Goal: Find specific page/section: Find specific page/section

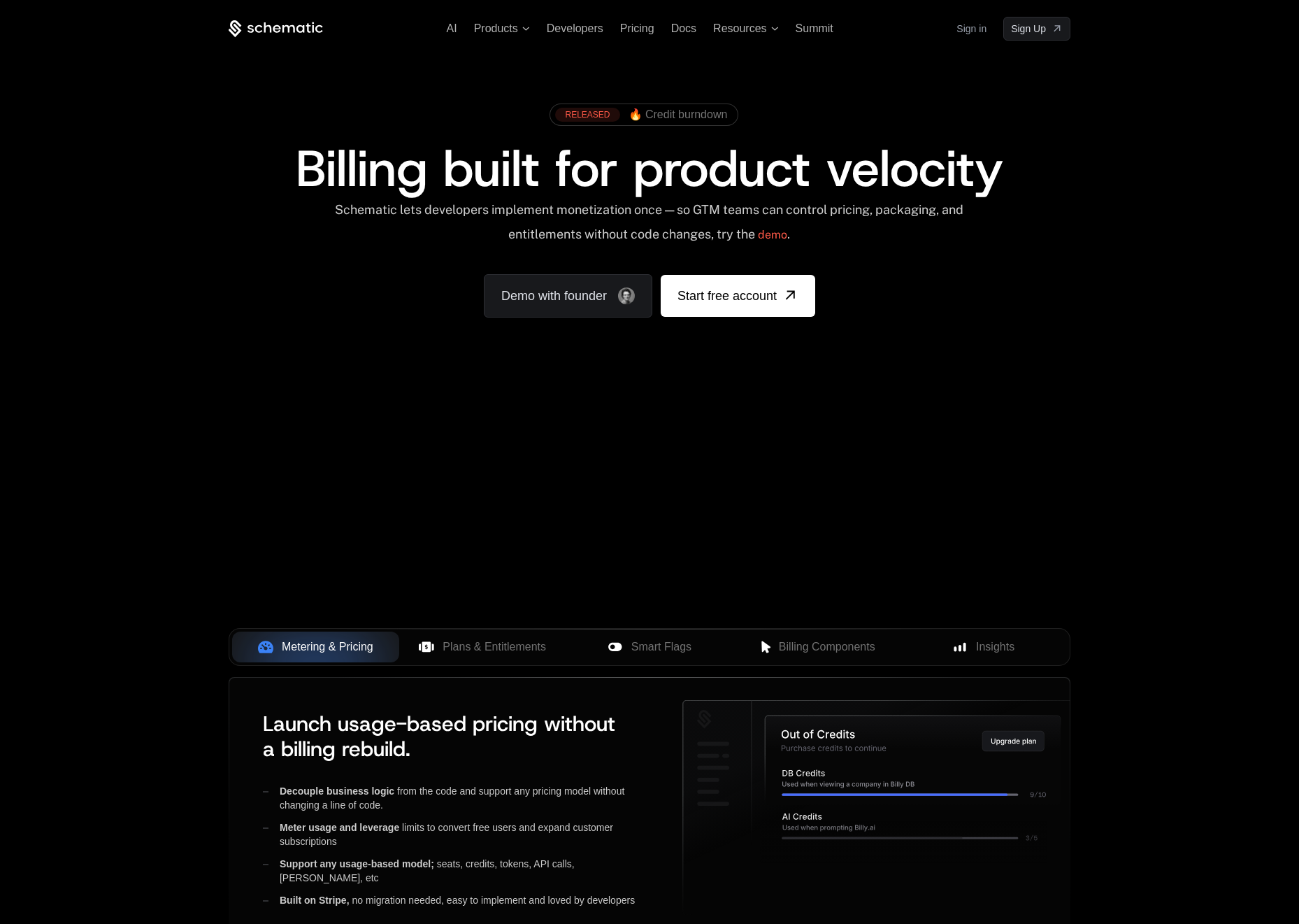
click at [972, 28] on link "Sign in" at bounding box center [971, 28] width 30 height 22
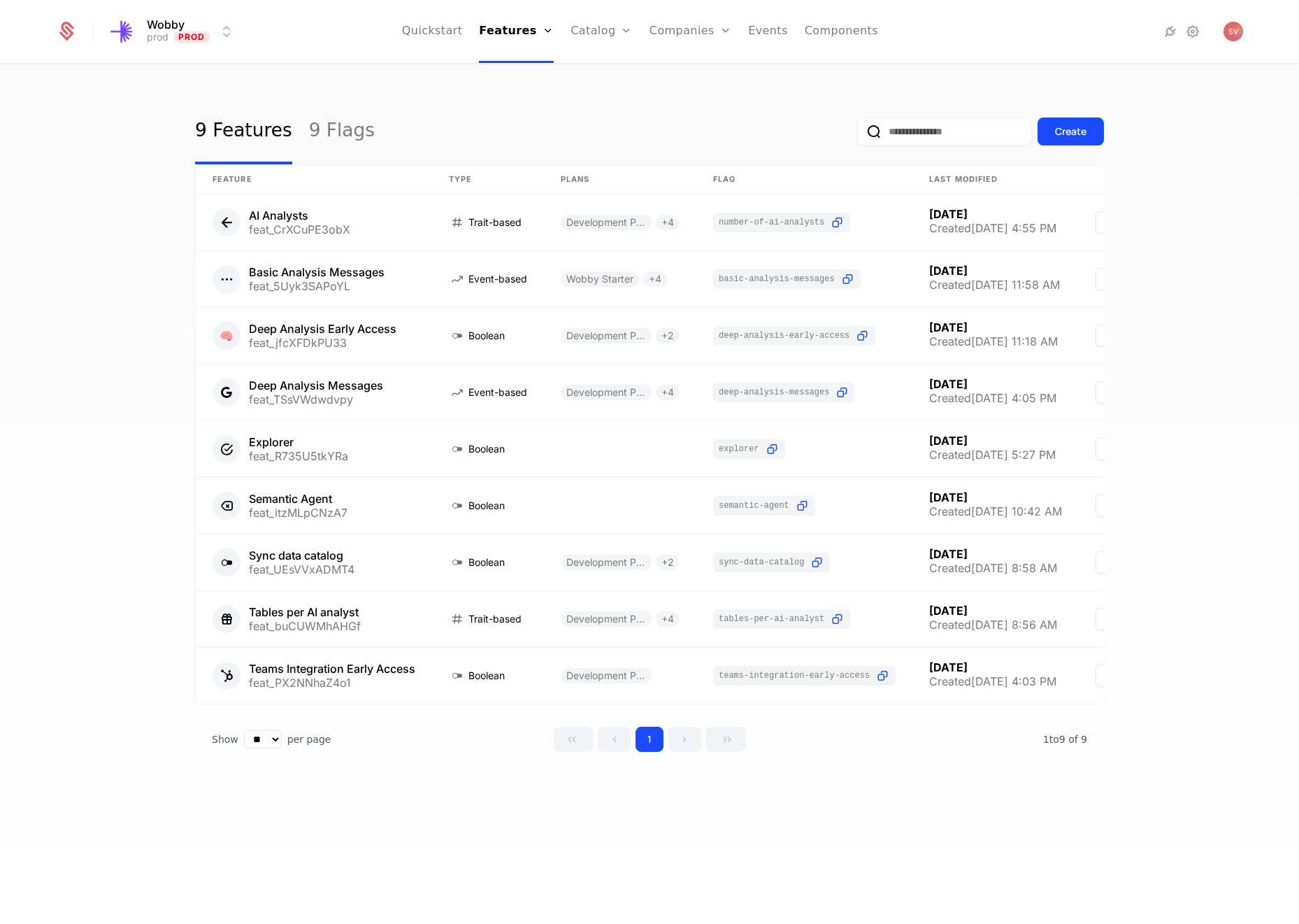
click at [677, 74] on link "Companies" at bounding box center [699, 69] width 65 height 11
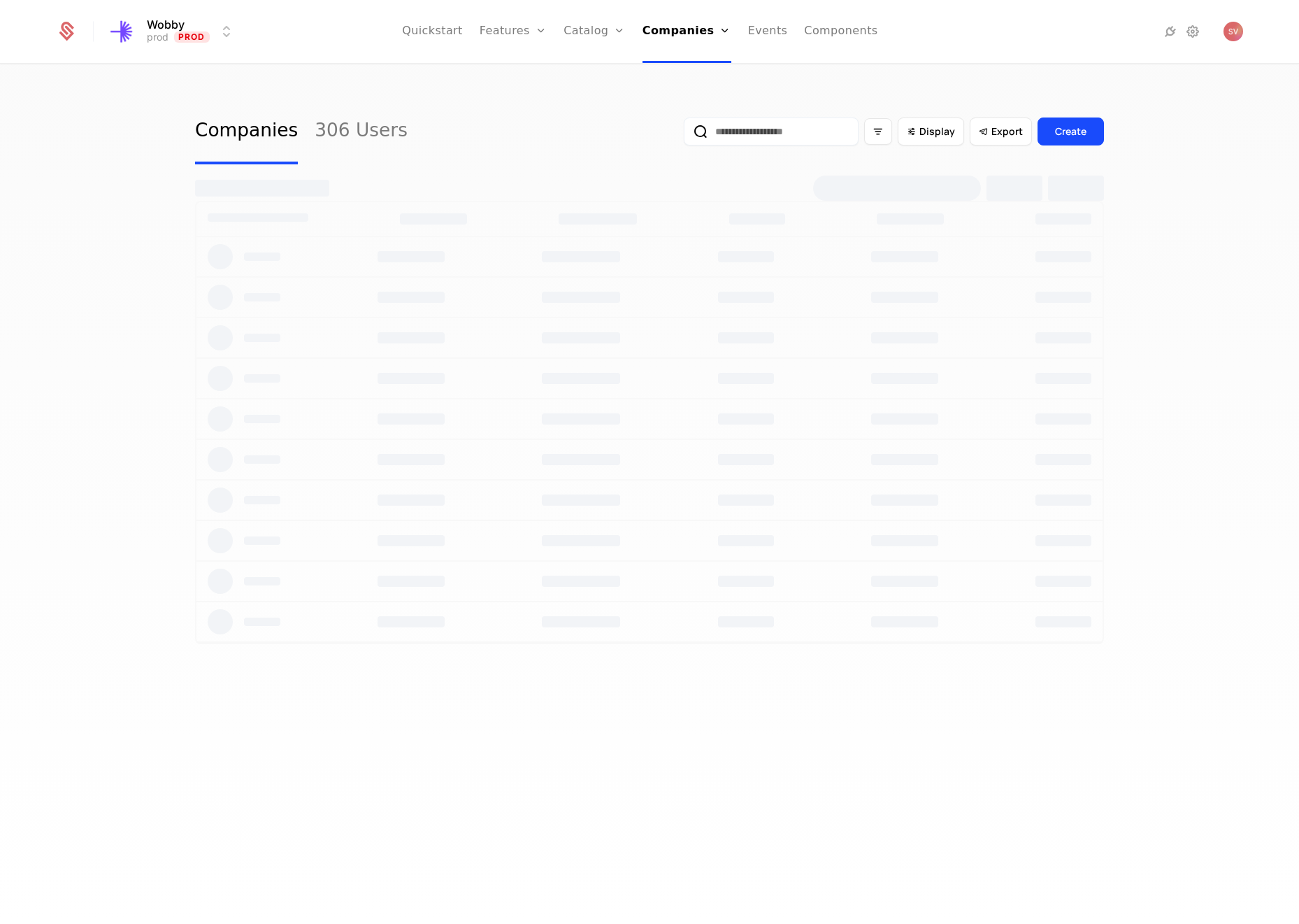
click at [769, 131] on input "email" at bounding box center [771, 131] width 175 height 28
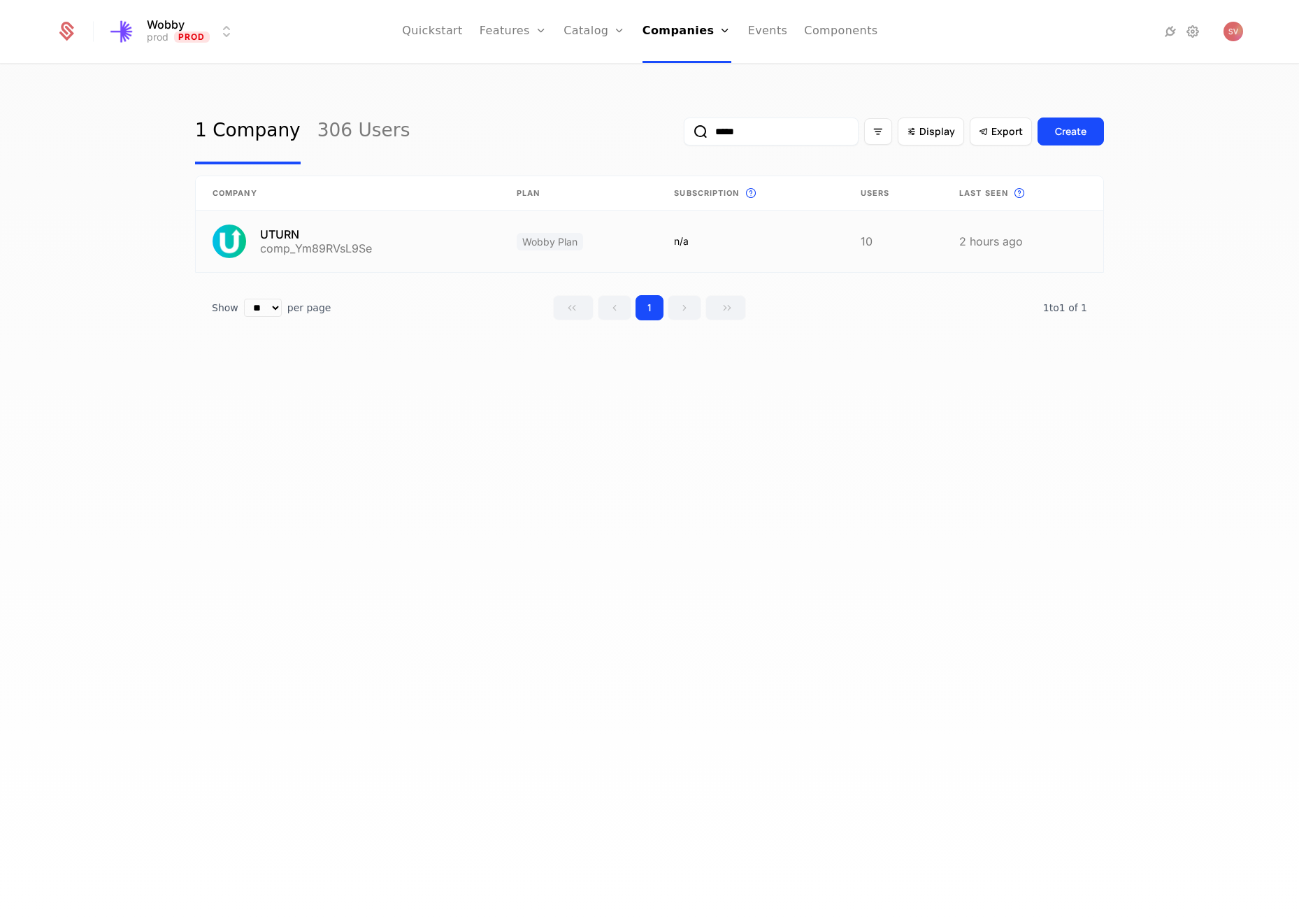
type input "*****"
click at [290, 242] on link at bounding box center [347, 241] width 304 height 62
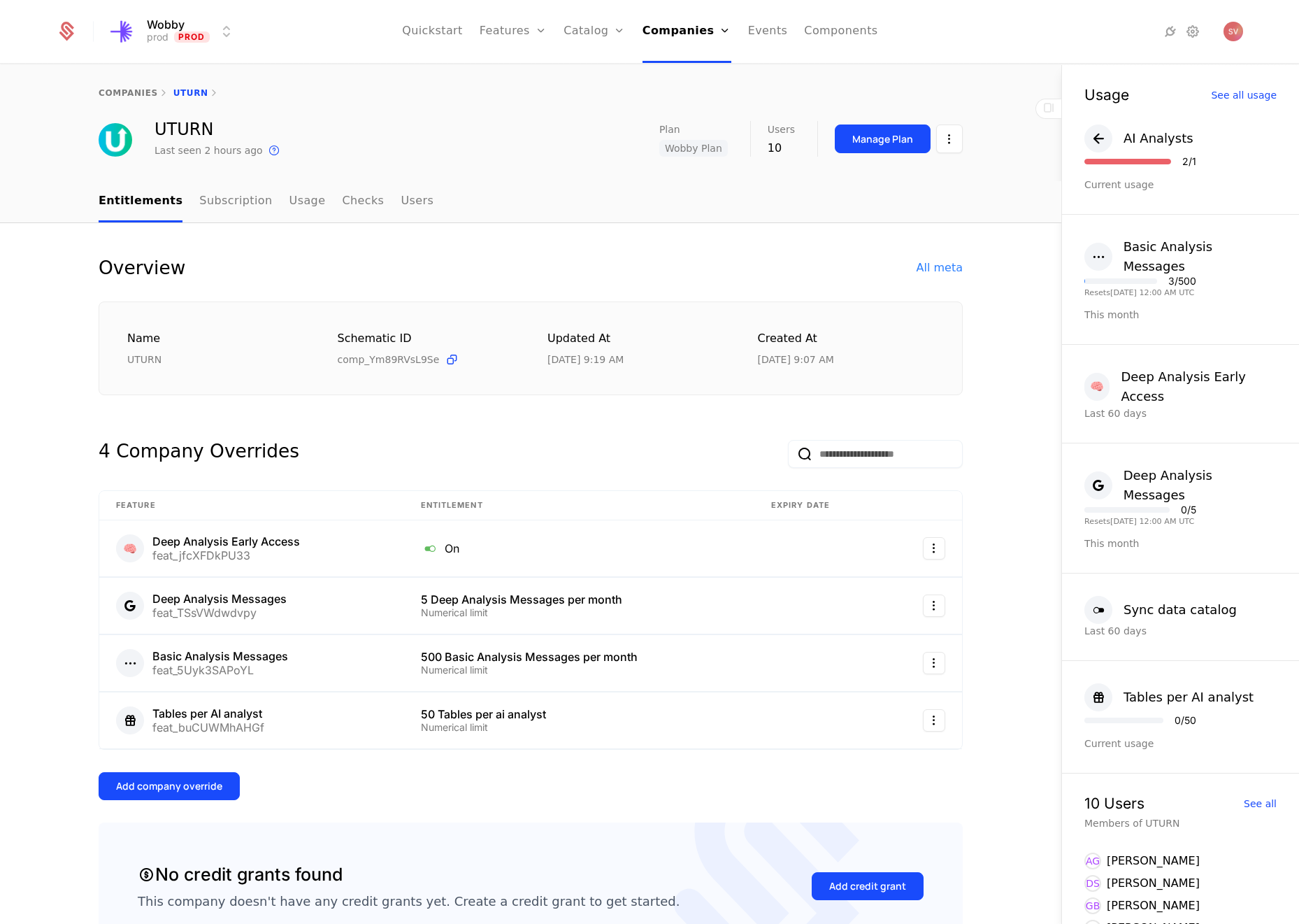
click at [956, 142] on html "Wobby prod Prod Quickstart Features Features Flags Catalog Plans Add Ons Credit…" at bounding box center [650, 462] width 1299 height 924
click at [907, 184] on div "Edit company" at bounding box center [883, 181] width 87 height 20
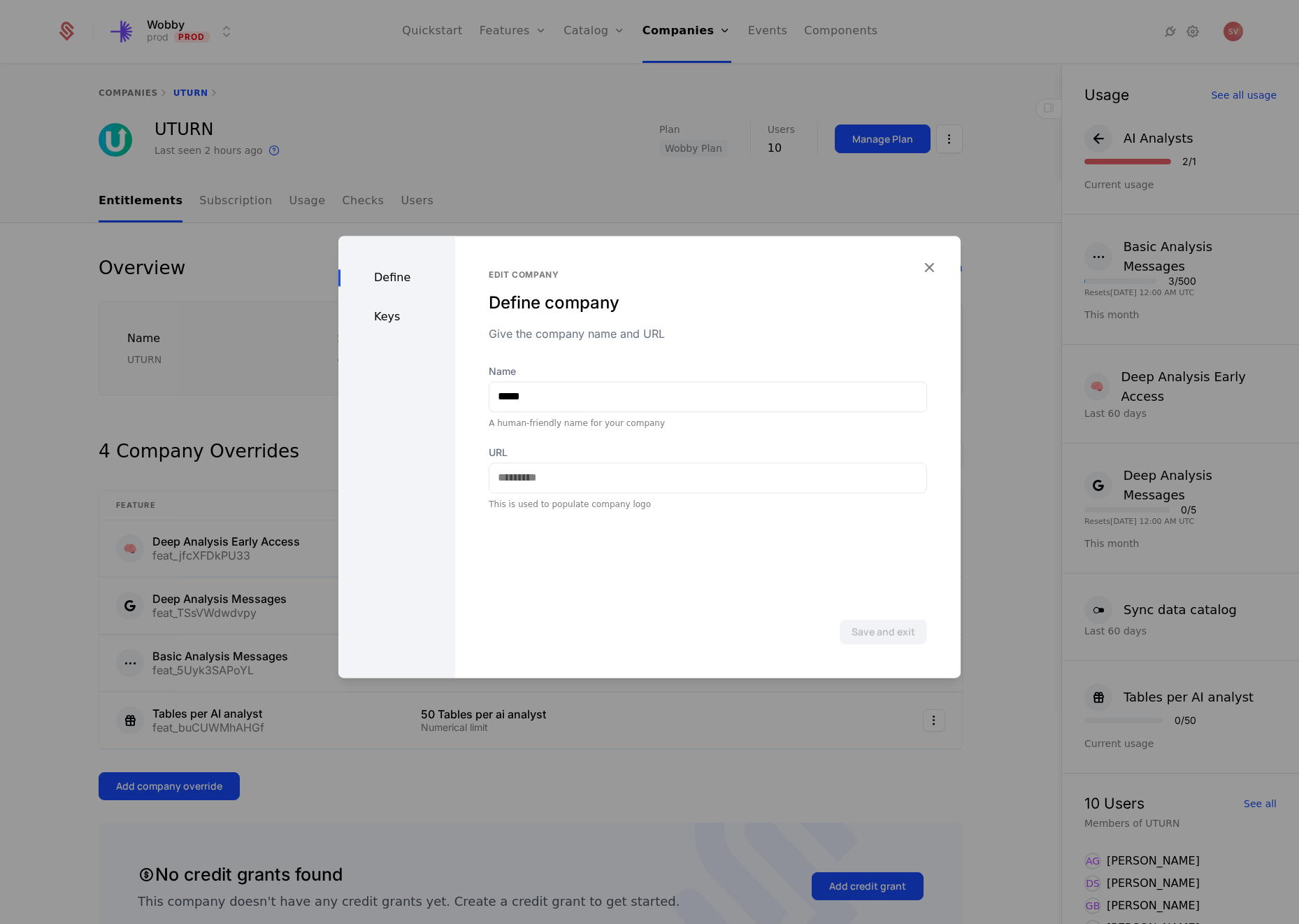
click at [394, 315] on div "Keys" at bounding box center [397, 317] width 117 height 17
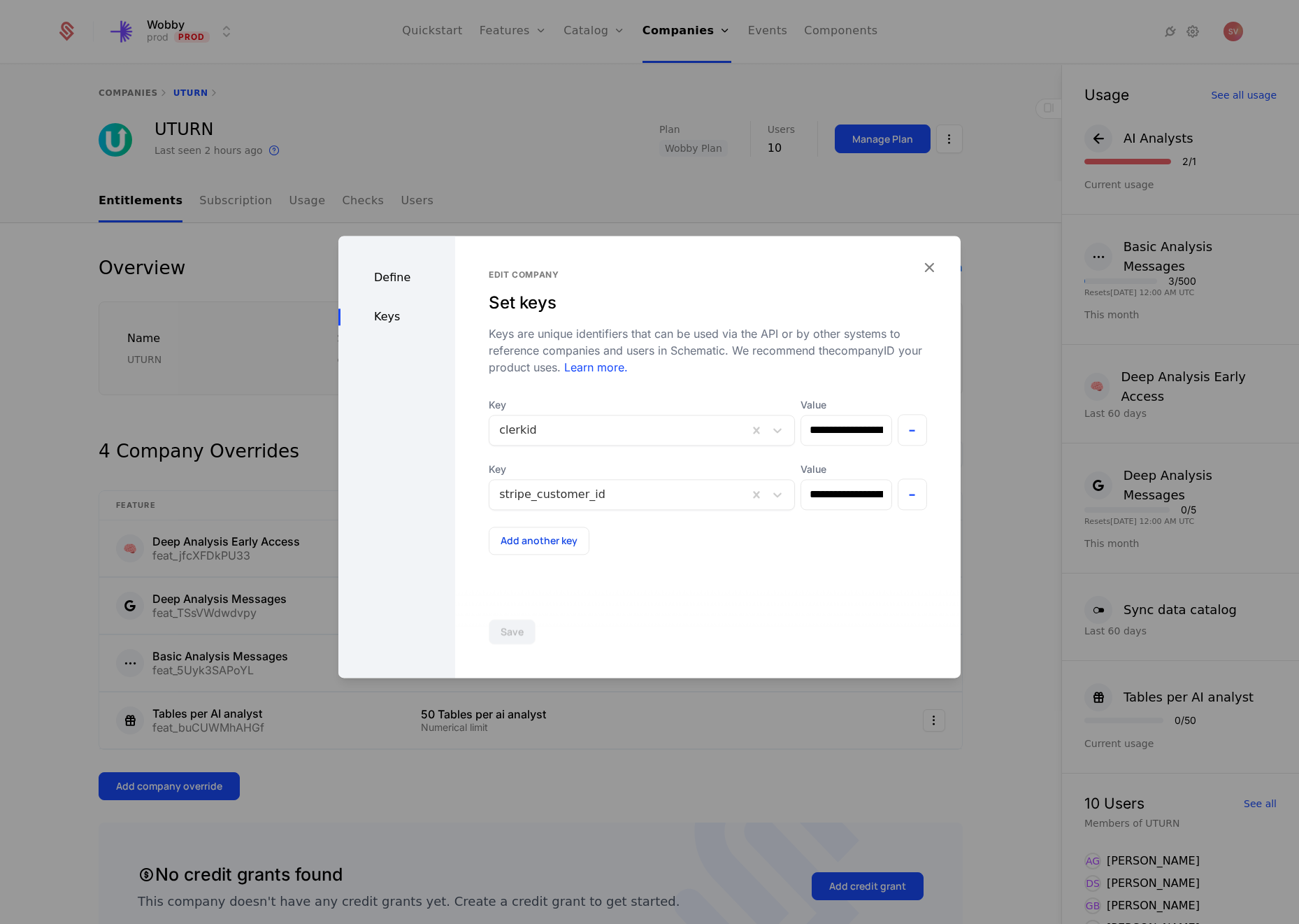
click at [932, 267] on icon "button" at bounding box center [929, 267] width 18 height 18
